Goal: Transaction & Acquisition: Purchase product/service

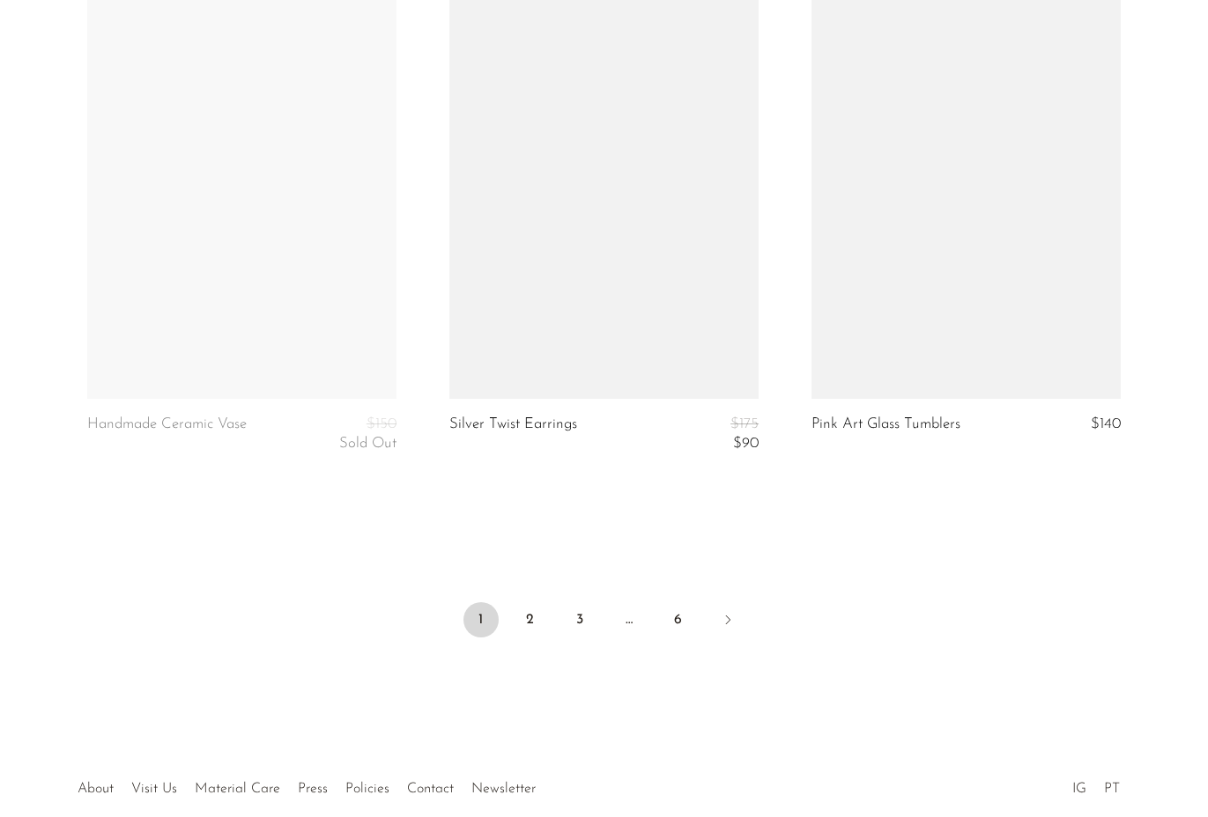
scroll to position [5976, 0]
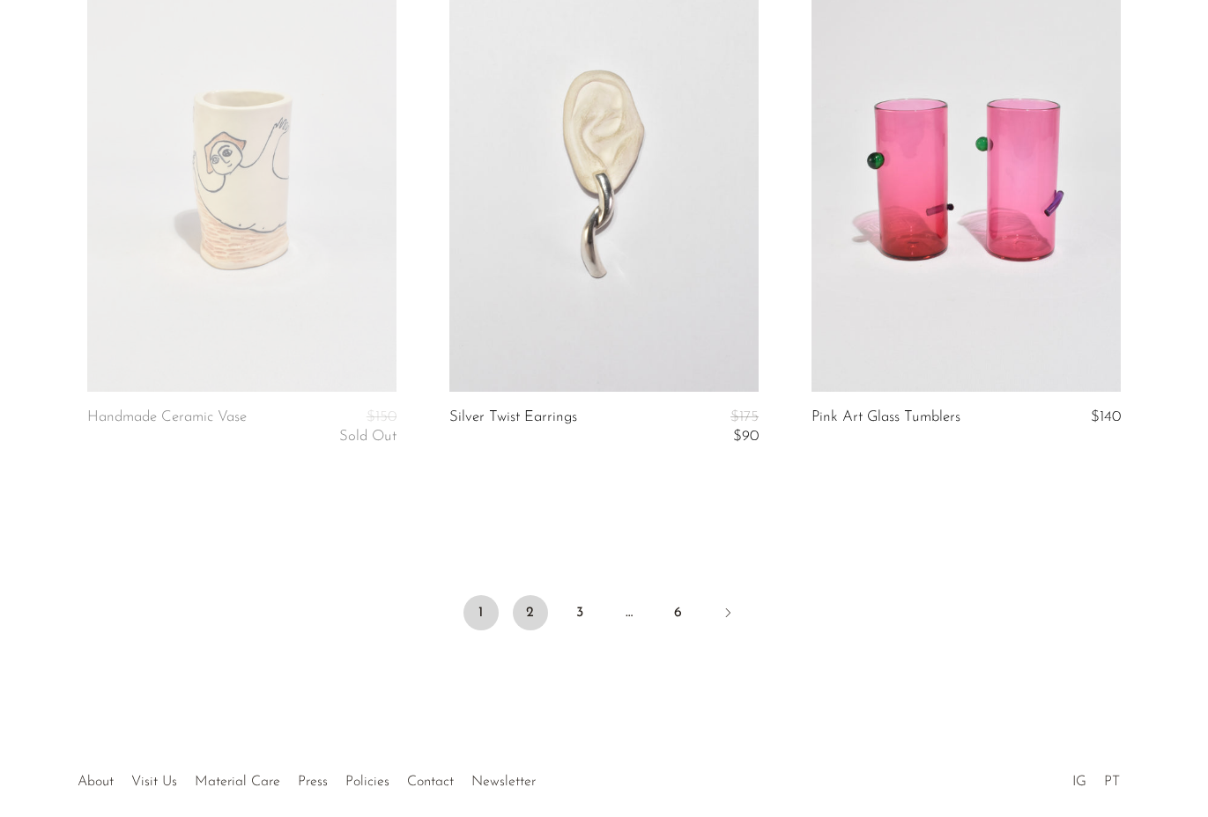
click at [527, 604] on link "2" at bounding box center [530, 612] width 35 height 35
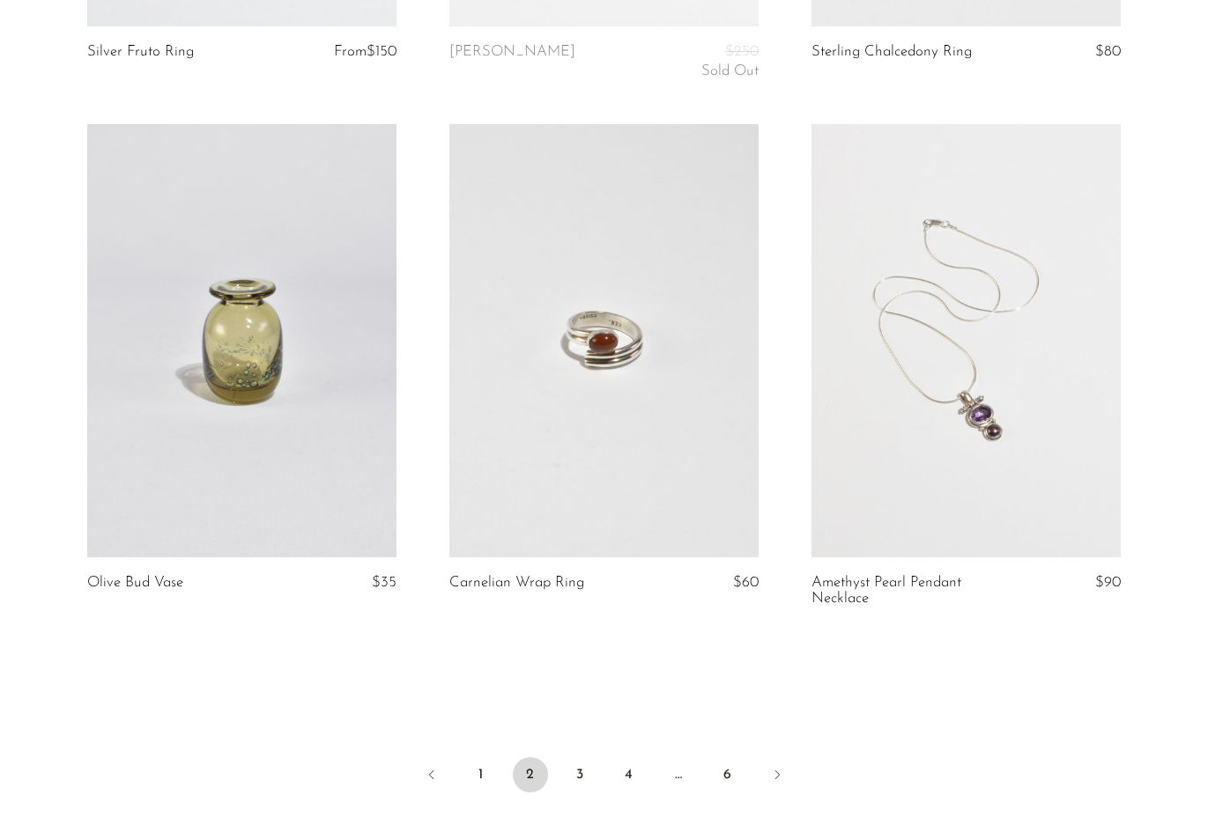
scroll to position [5848, 0]
click at [588, 763] on link "3" at bounding box center [579, 774] width 35 height 35
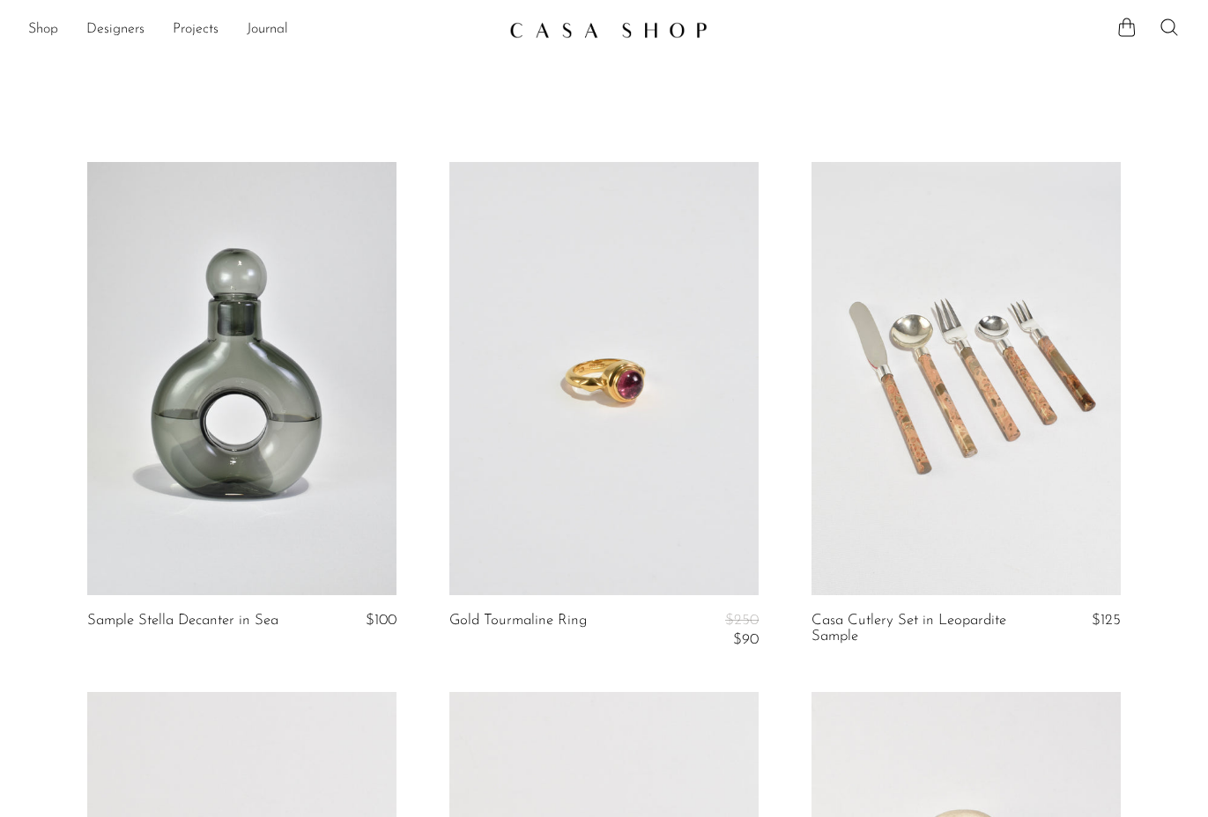
click at [606, 462] on link at bounding box center [603, 378] width 309 height 433
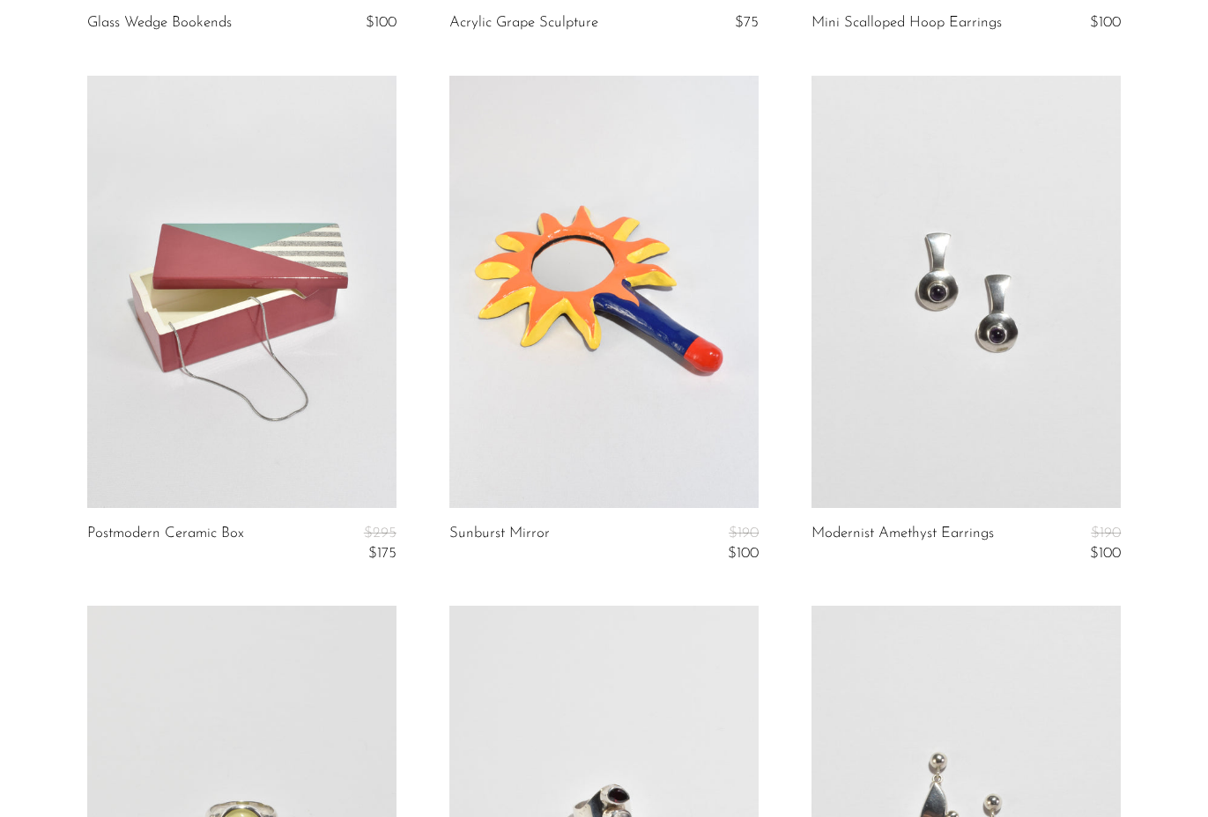
scroll to position [3659, 0]
